Goal: Transaction & Acquisition: Purchase product/service

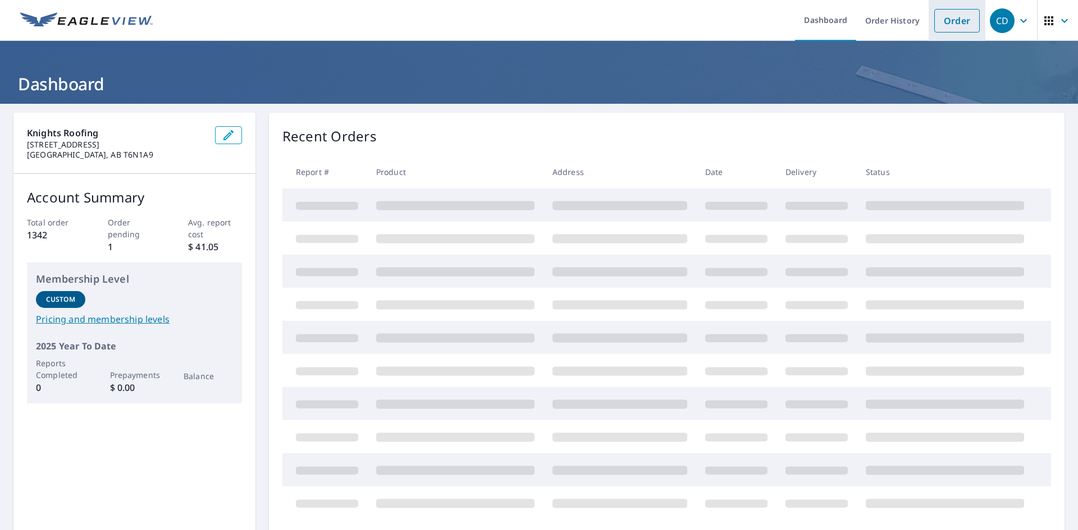
click at [944, 20] on link "Order" at bounding box center [956, 21] width 45 height 24
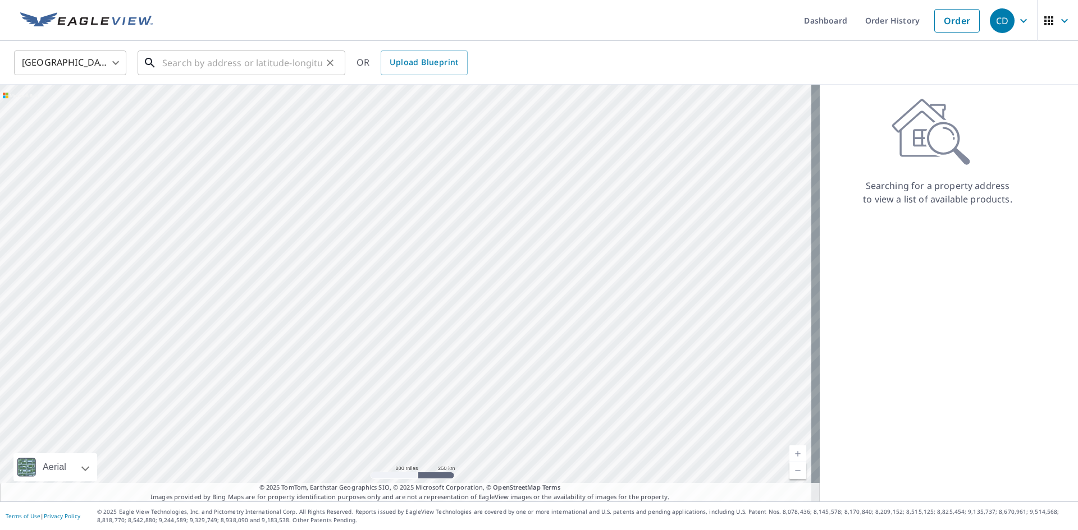
click at [264, 61] on input "text" at bounding box center [242, 62] width 160 height 31
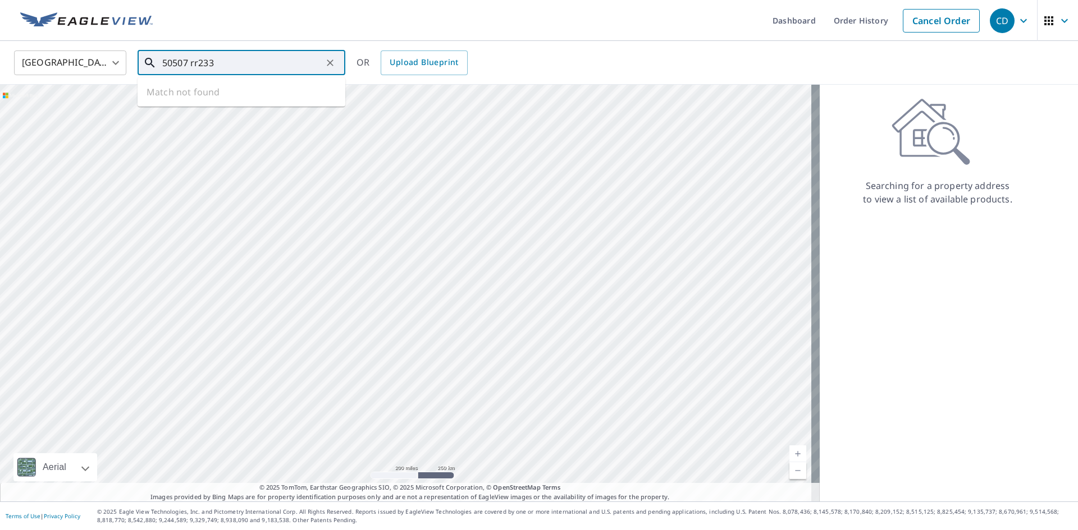
type input "50507 rr233"
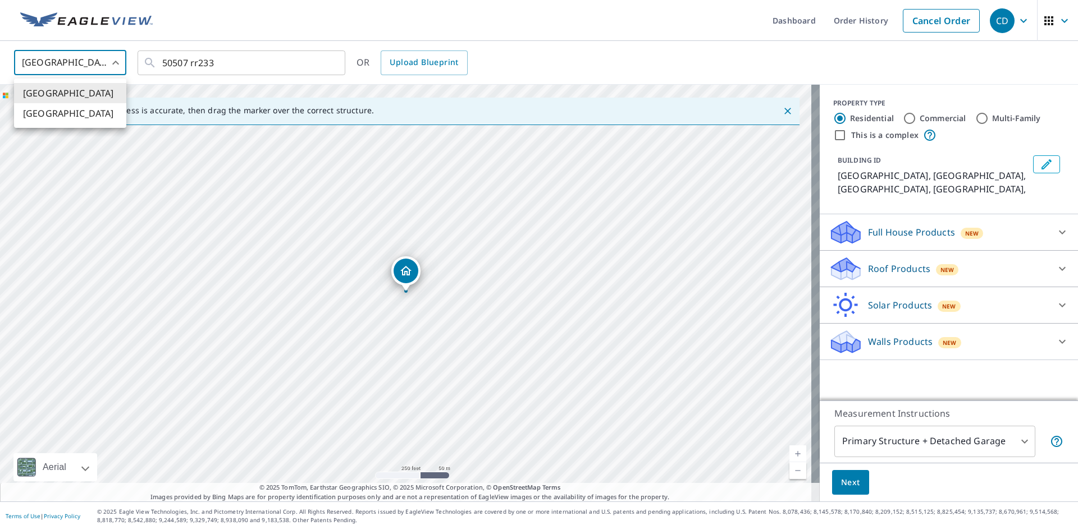
click at [112, 65] on body "CD CD Dashboard Order History Cancel Order CD United States [GEOGRAPHIC_DATA] ​…" at bounding box center [539, 265] width 1078 height 530
drag, startPoint x: 95, startPoint y: 112, endPoint x: 95, endPoint y: 104, distance: 7.3
click at [95, 109] on li "[GEOGRAPHIC_DATA]" at bounding box center [70, 113] width 112 height 20
type input "CA"
click at [228, 60] on input "text" at bounding box center [242, 62] width 160 height 31
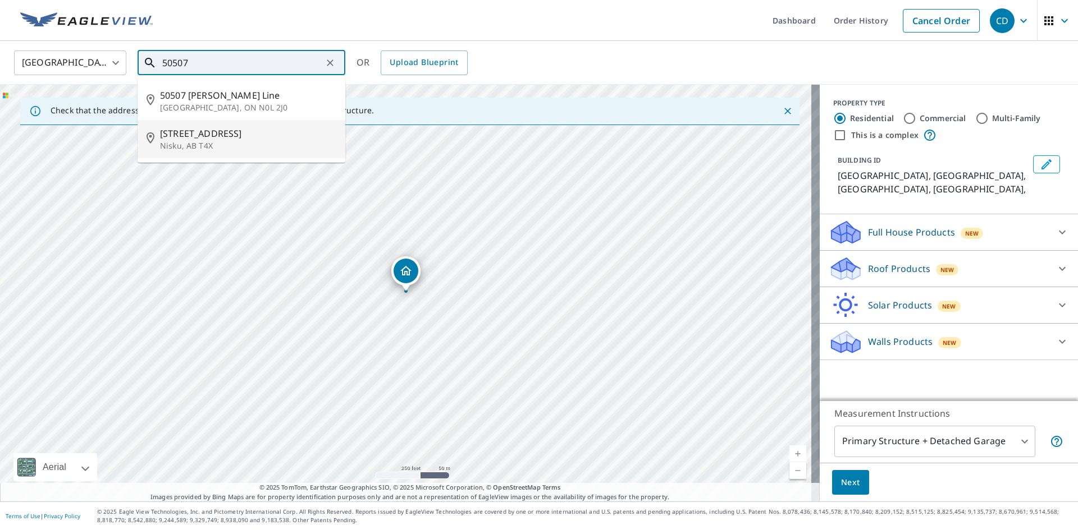
click at [211, 131] on span "[STREET_ADDRESS]" at bounding box center [248, 133] width 176 height 13
type input "[STREET_ADDRESS]"
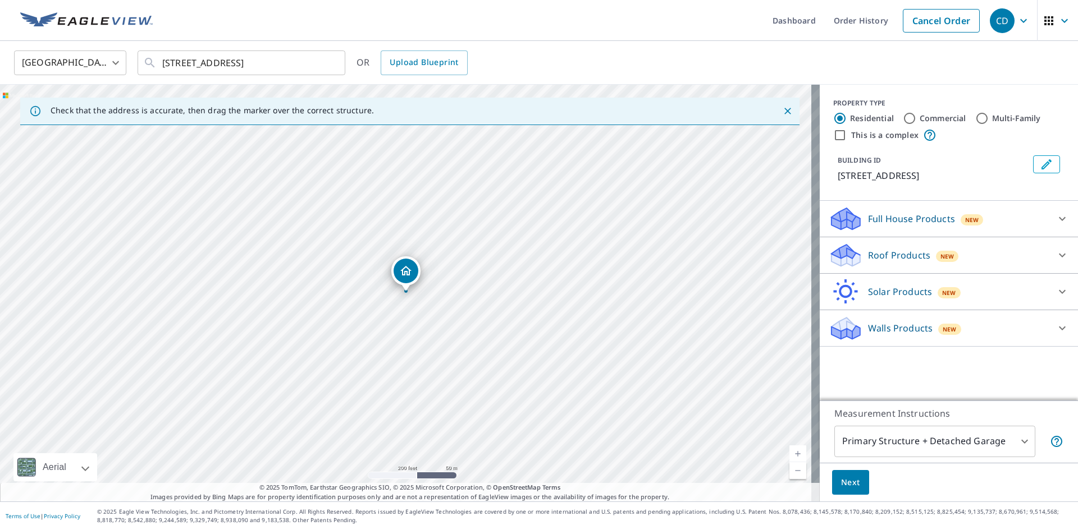
drag, startPoint x: 382, startPoint y: 324, endPoint x: 518, endPoint y: 249, distance: 154.5
drag, startPoint x: 415, startPoint y: 269, endPoint x: 538, endPoint y: 294, distance: 124.7
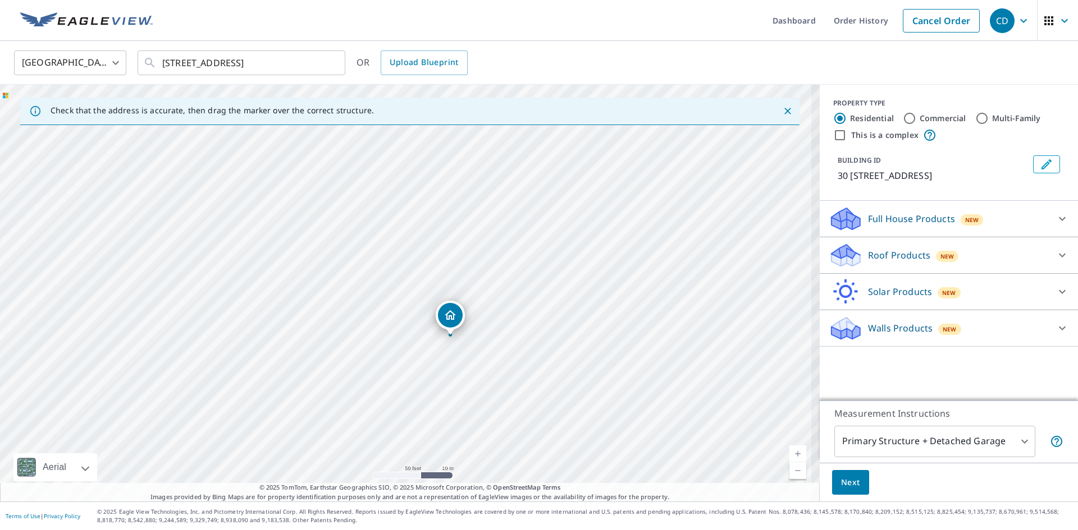
drag, startPoint x: 455, startPoint y: 368, endPoint x: 486, endPoint y: 187, distance: 182.7
click at [489, 187] on div "30 [GEOGRAPHIC_DATA]" at bounding box center [409, 293] width 819 height 417
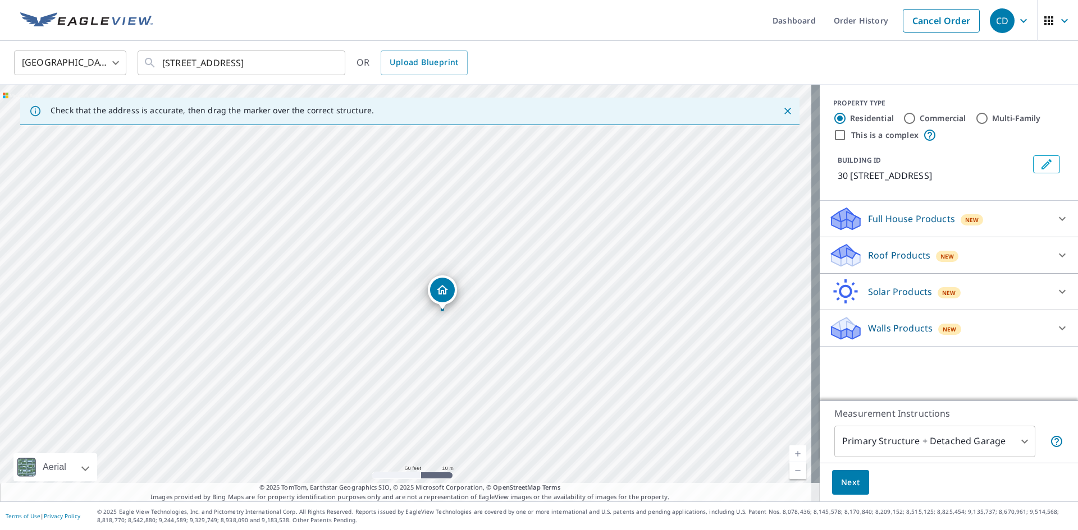
drag, startPoint x: 445, startPoint y: 276, endPoint x: 437, endPoint y: 294, distance: 19.4
drag, startPoint x: 827, startPoint y: 265, endPoint x: 833, endPoint y: 265, distance: 6.2
click at [832, 265] on icon at bounding box center [845, 255] width 34 height 26
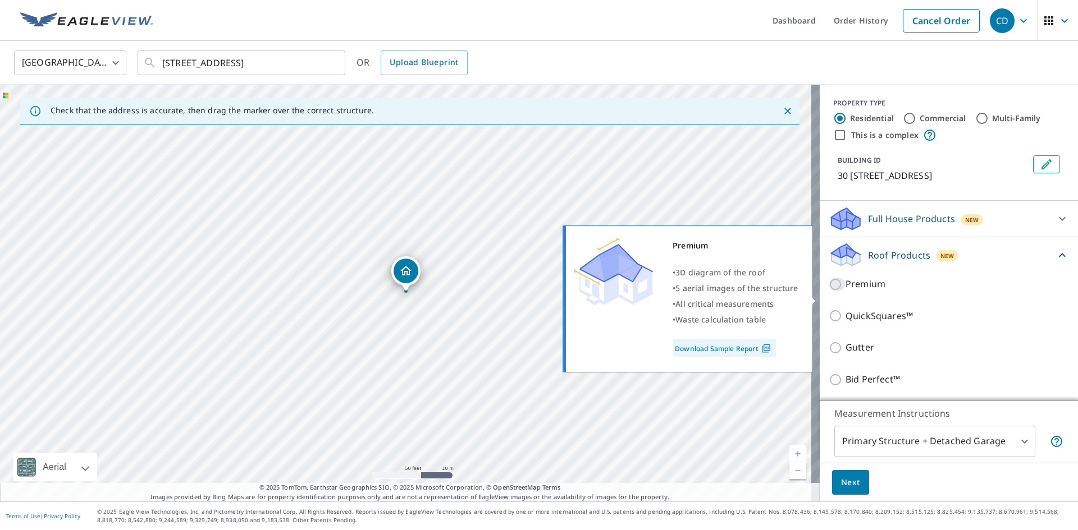
click at [828, 291] on input "Premium" at bounding box center [836, 284] width 17 height 13
checkbox input "true"
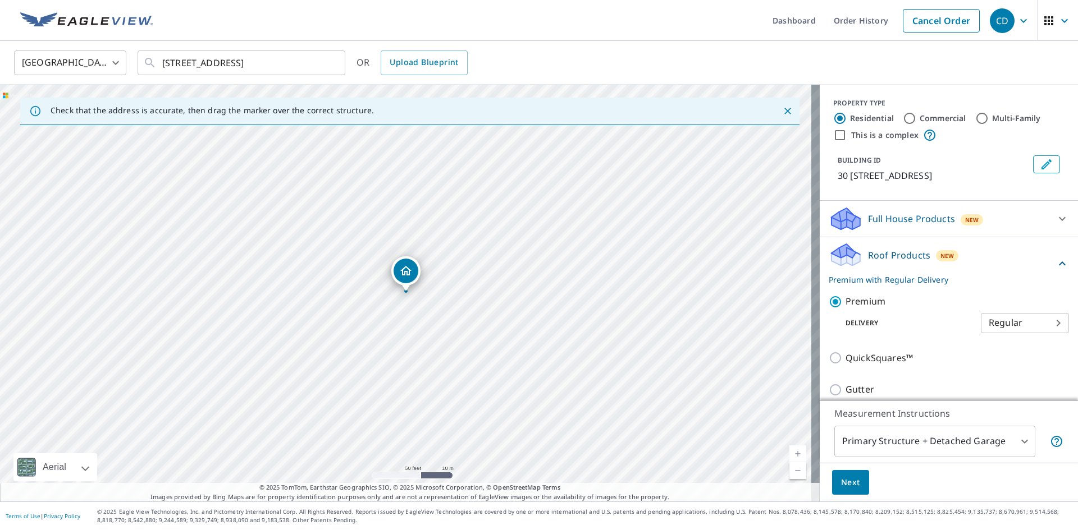
click at [892, 440] on body "CD CD Dashboard Order History Cancel Order CD Canada CA ​ [STREET_ADDRESS] ​ OR…" at bounding box center [539, 265] width 1078 height 530
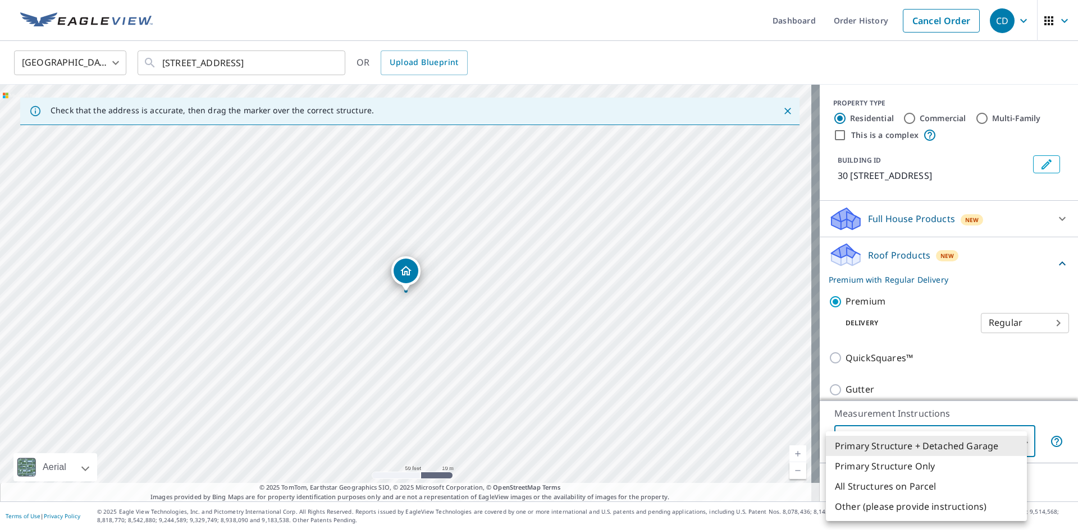
click at [855, 467] on li "Primary Structure Only" at bounding box center [926, 466] width 201 height 20
type input "2"
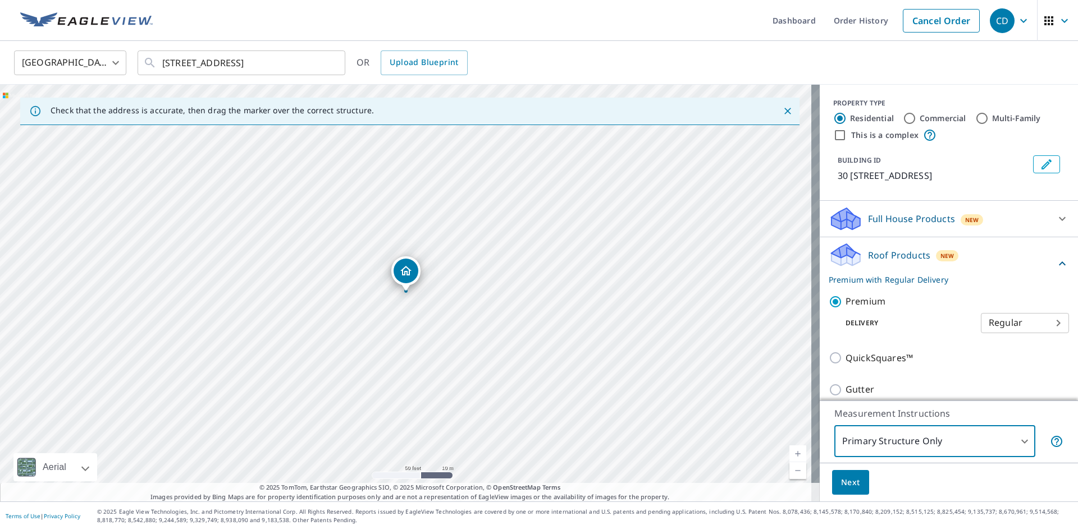
click at [841, 477] on span "Next" at bounding box center [850, 483] width 19 height 14
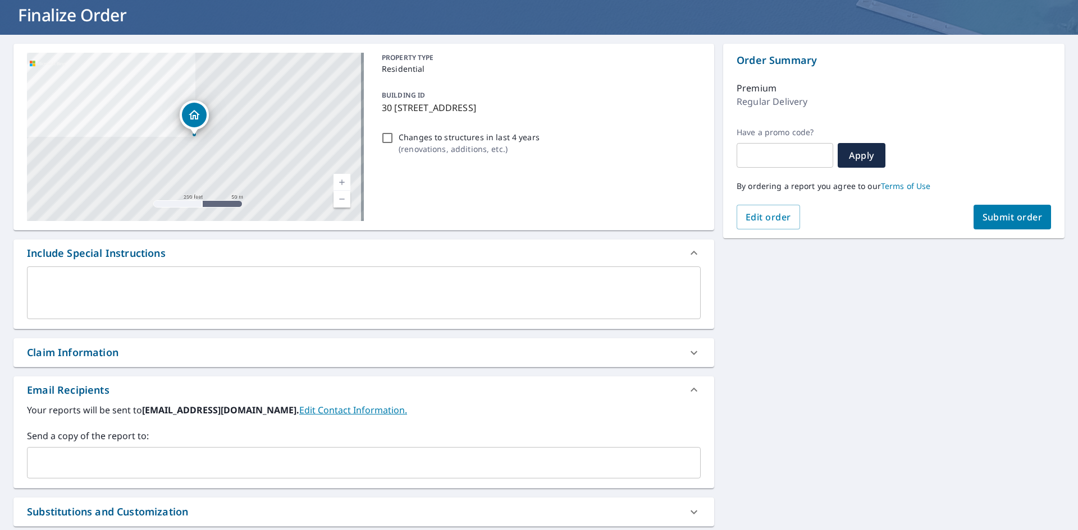
scroll to position [84, 0]
